Goal: Task Accomplishment & Management: Manage account settings

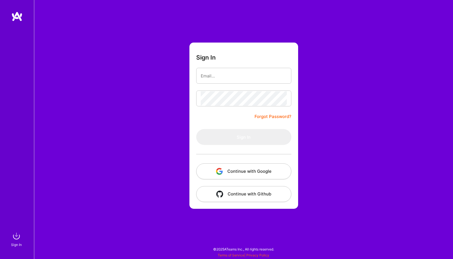
click at [236, 171] on button "Continue with Google" at bounding box center [243, 171] width 95 height 16
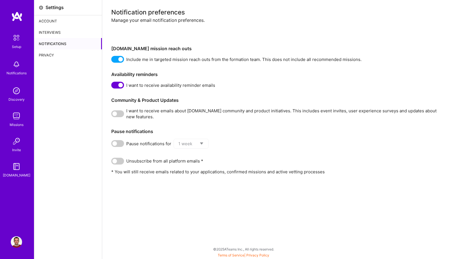
click at [78, 32] on div "Interviews" at bounding box center [68, 32] width 68 height 11
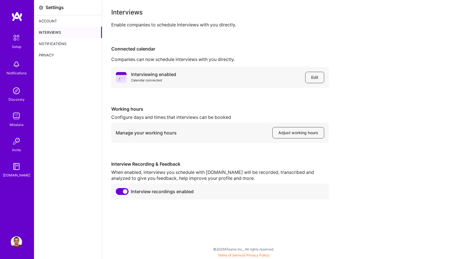
click at [79, 20] on div "Account" at bounding box center [68, 20] width 68 height 11
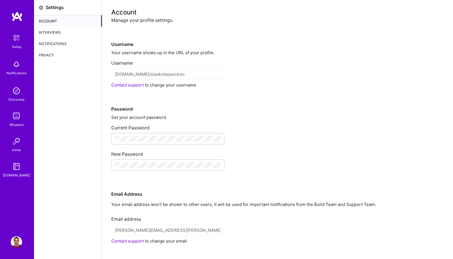
click at [77, 34] on div "Interviews" at bounding box center [68, 32] width 68 height 11
